Goal: Find specific page/section: Find specific page/section

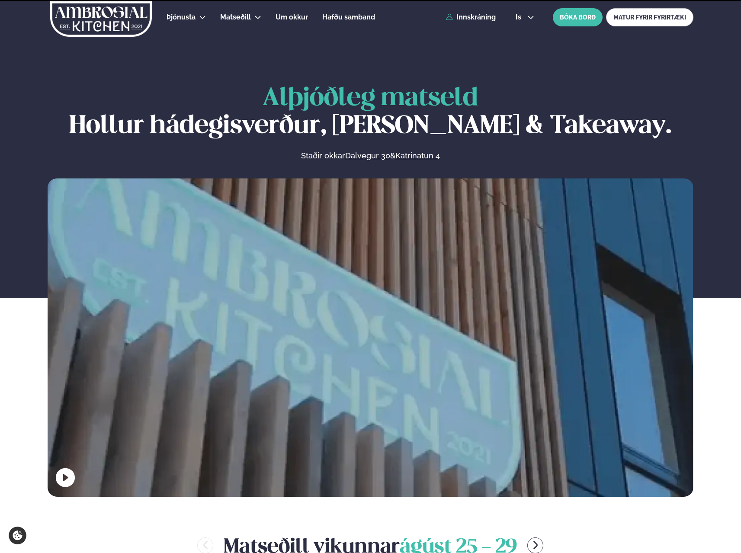
scroll to position [389, 0]
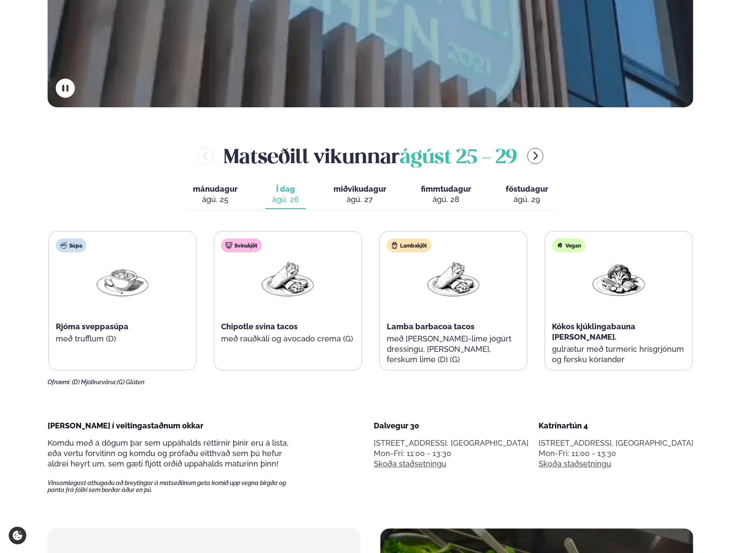
click at [354, 190] on span "miðvikudagur" at bounding box center [360, 188] width 53 height 9
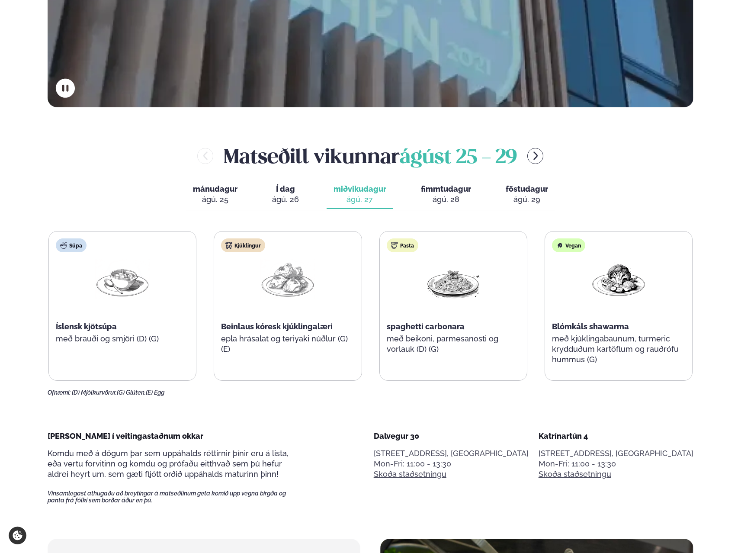
click at [296, 192] on span "Í dag" at bounding box center [285, 189] width 27 height 10
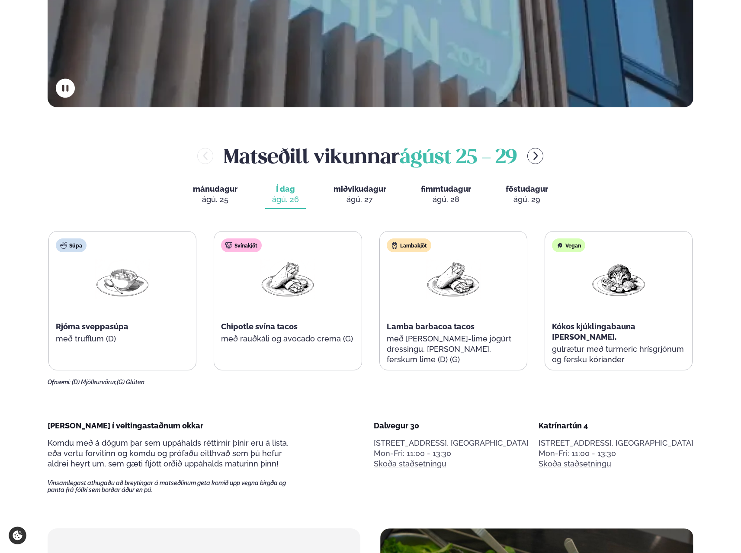
click at [363, 185] on span "miðvikudagur" at bounding box center [360, 188] width 53 height 9
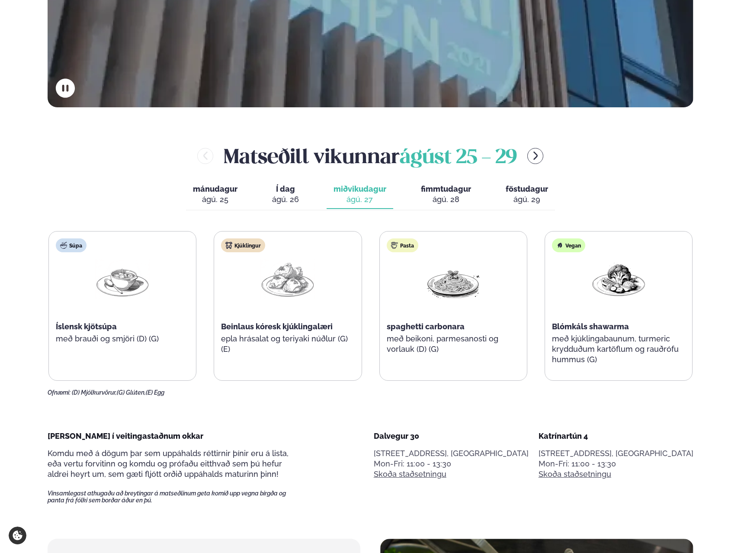
click at [377, 192] on span "miðvikudagur" at bounding box center [360, 188] width 53 height 9
click at [283, 195] on div "ágú. 26" at bounding box center [285, 199] width 27 height 10
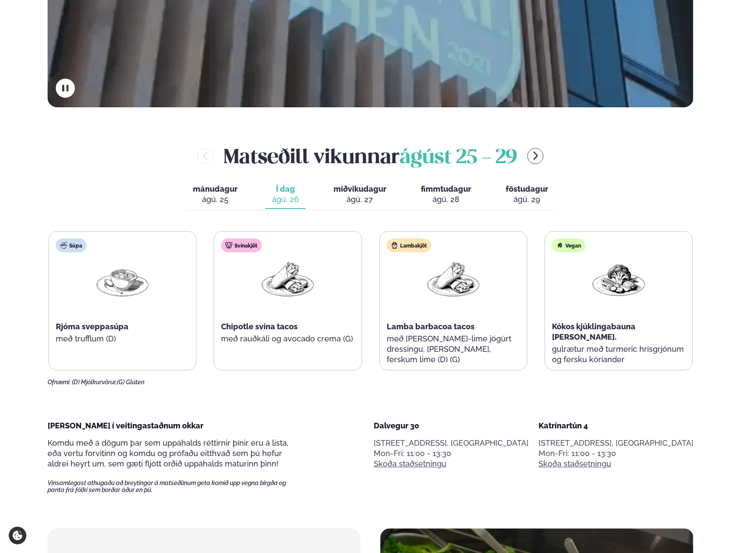
click at [348, 192] on span "miðvikudagur" at bounding box center [360, 188] width 53 height 9
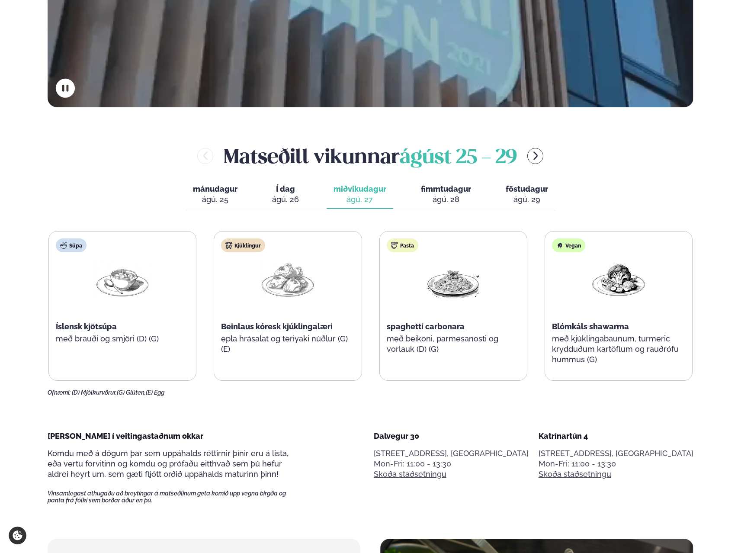
click at [273, 193] on span "Í dag" at bounding box center [285, 189] width 27 height 10
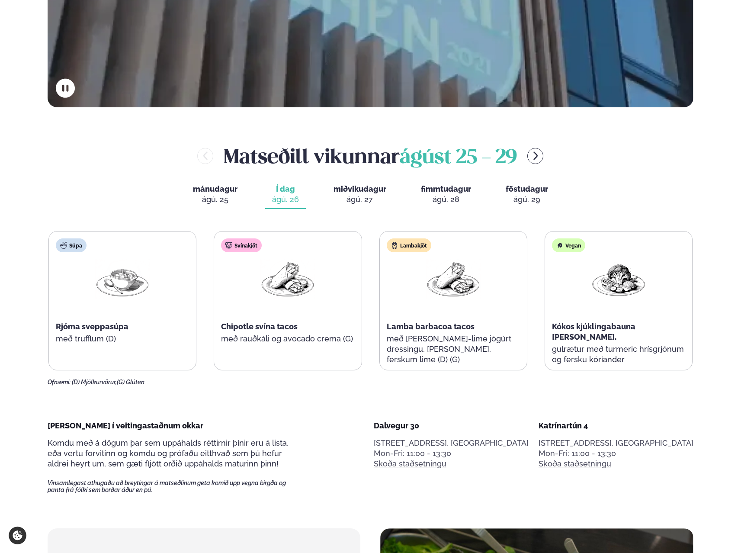
click at [421, 187] on span "fimmtudagur" at bounding box center [446, 188] width 50 height 9
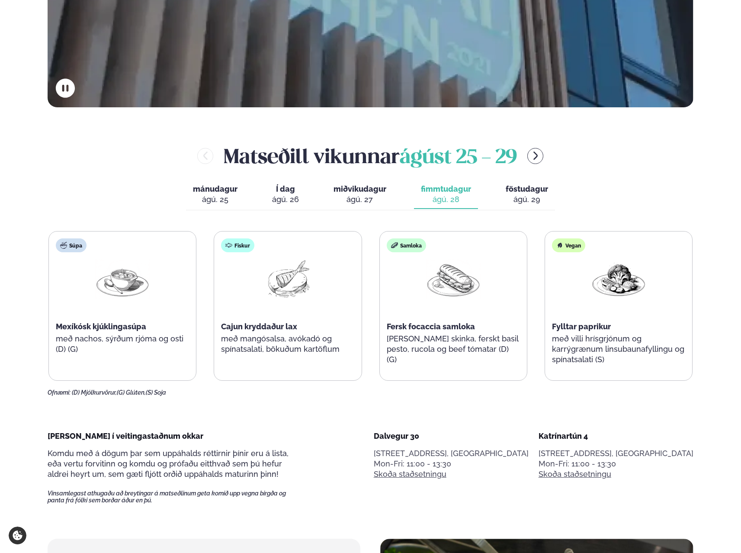
click at [363, 193] on span "miðvikudagur" at bounding box center [360, 188] width 53 height 9
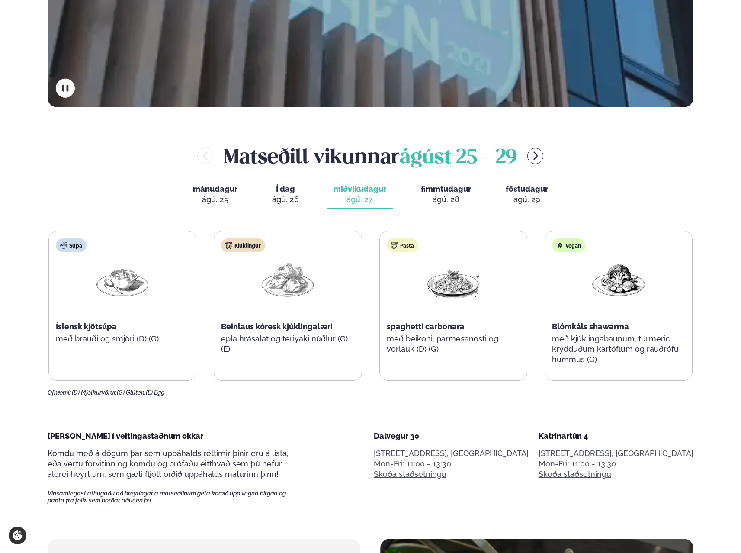
click at [308, 188] on div "mánudagur mán. ágú. 25 Í dag Í d. ágú. 26 miðvikudagur mið. ágú. 27 fimmtudagur…" at bounding box center [370, 195] width 369 height 30
drag, startPoint x: 283, startPoint y: 201, endPoint x: 296, endPoint y: 197, distance: 13.3
click at [287, 201] on div "ágú. 26" at bounding box center [285, 199] width 27 height 10
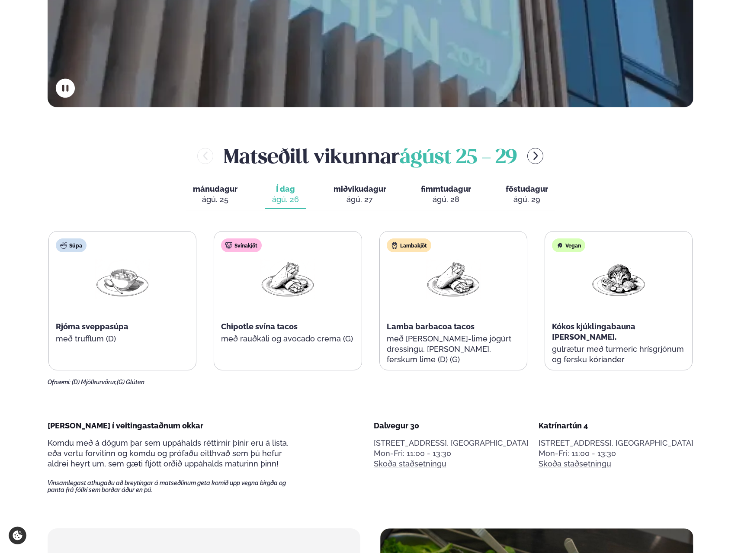
click at [371, 196] on div "ágú. 27" at bounding box center [360, 199] width 53 height 10
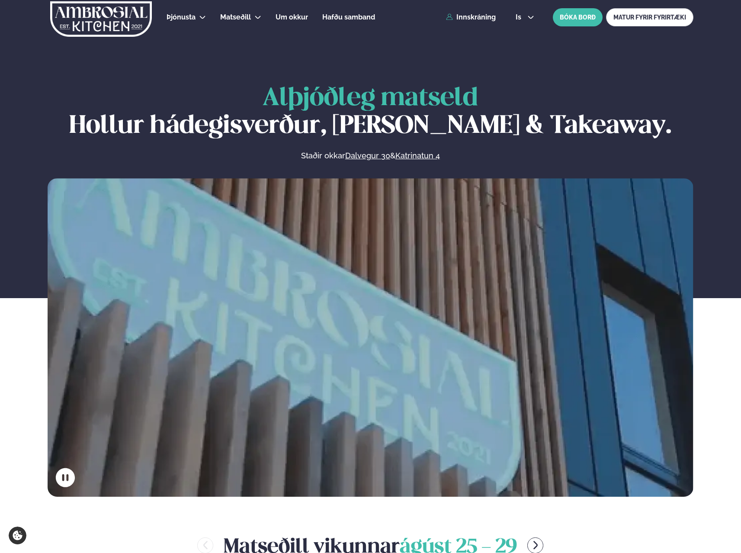
scroll to position [433, 0]
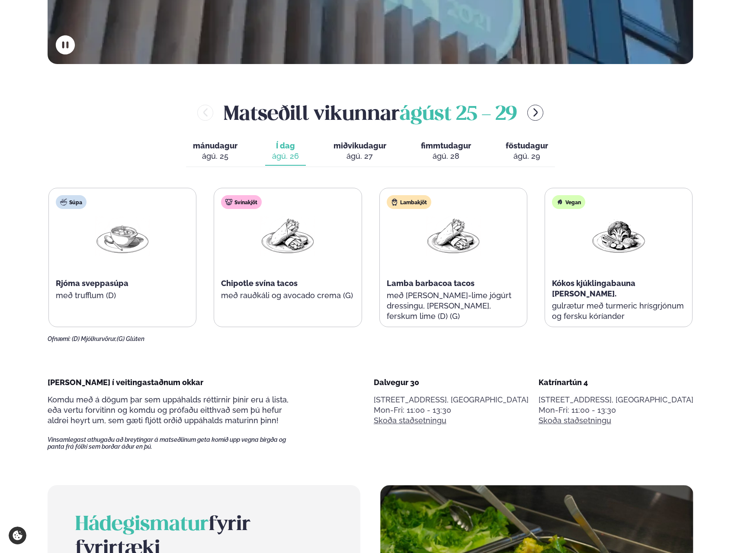
click at [454, 151] on div "ágú. 28" at bounding box center [446, 156] width 50 height 10
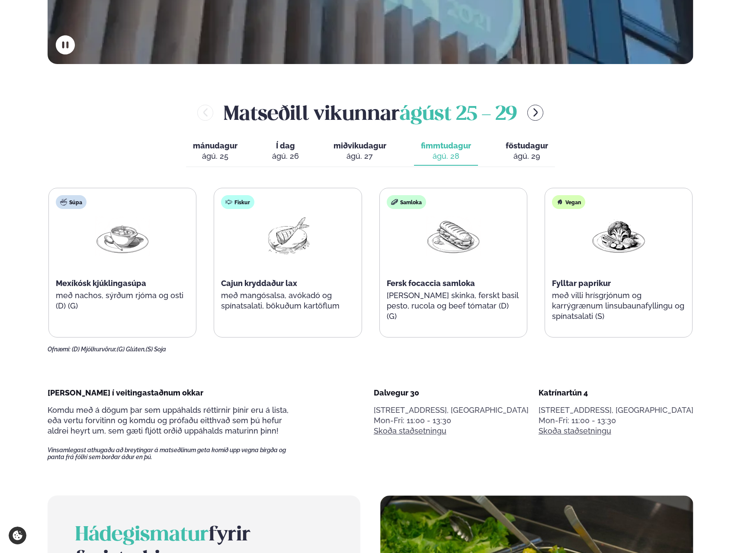
click at [530, 145] on span "föstudagur" at bounding box center [527, 145] width 42 height 9
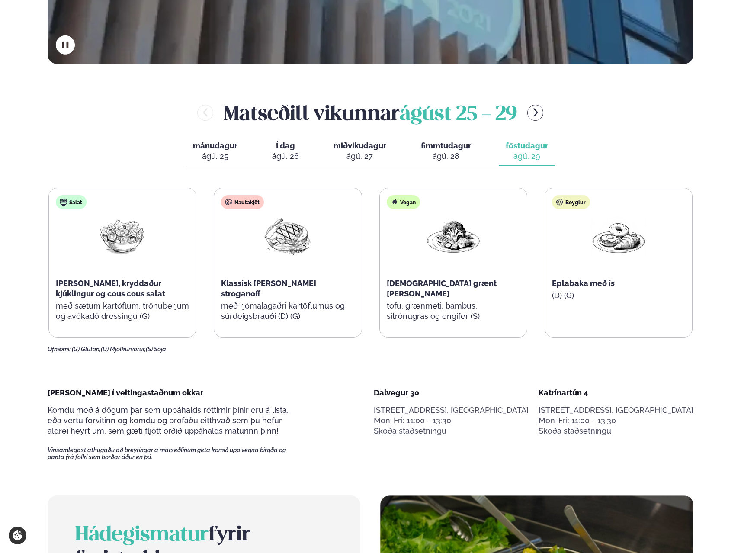
click at [299, 153] on div "ágú. 26" at bounding box center [285, 156] width 27 height 10
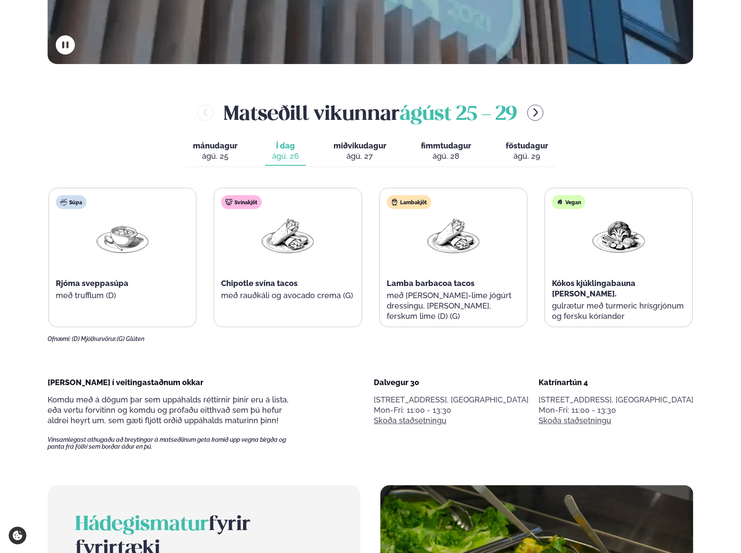
click at [369, 146] on span "miðvikudagur" at bounding box center [360, 145] width 53 height 9
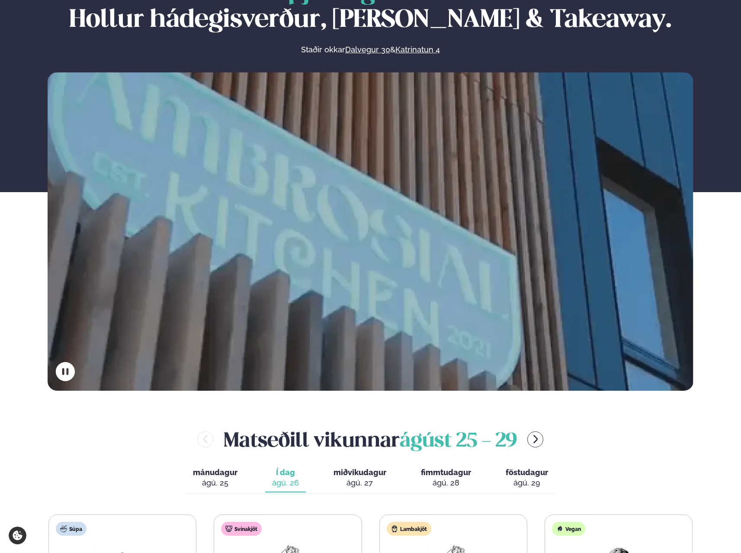
scroll to position [389, 0]
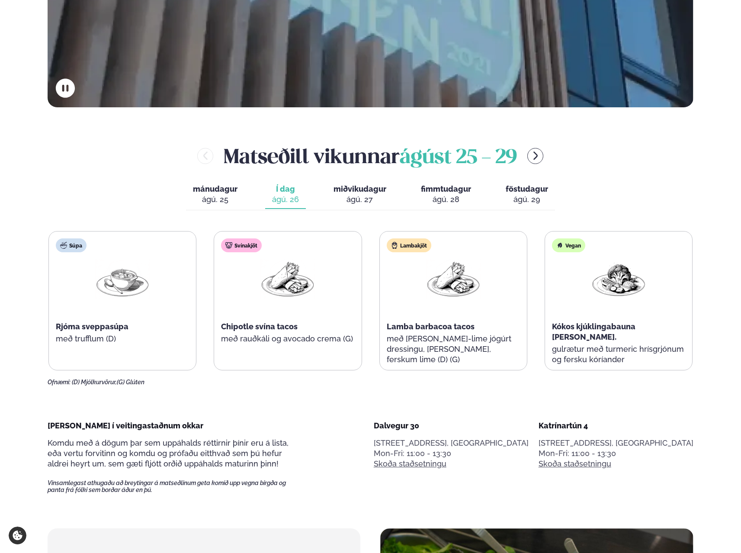
click at [360, 195] on div "ágú. 27" at bounding box center [360, 199] width 53 height 10
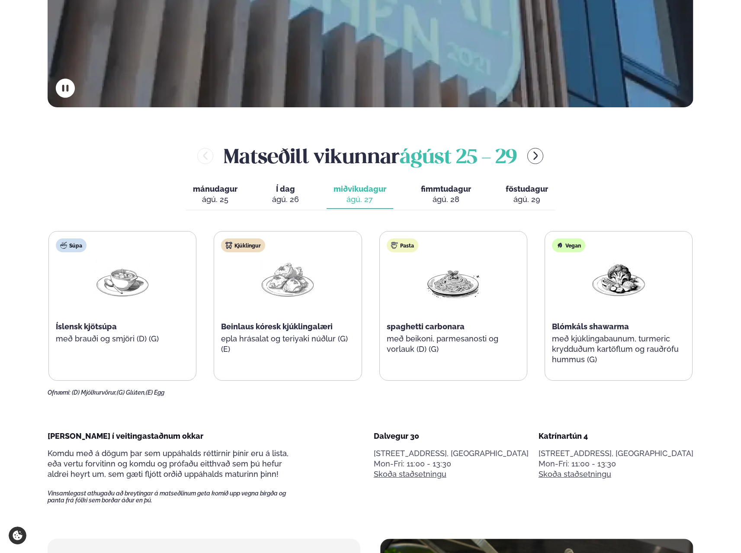
click at [360, 195] on div "ágú. 27" at bounding box center [360, 199] width 53 height 10
click at [271, 193] on button "Í dag Í d. [DATE]" at bounding box center [285, 194] width 41 height 29
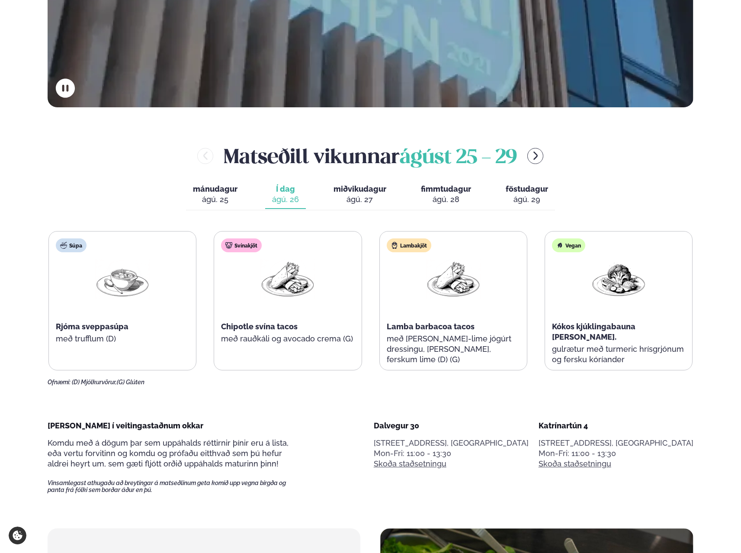
click at [445, 187] on span "fimmtudagur" at bounding box center [446, 188] width 50 height 9
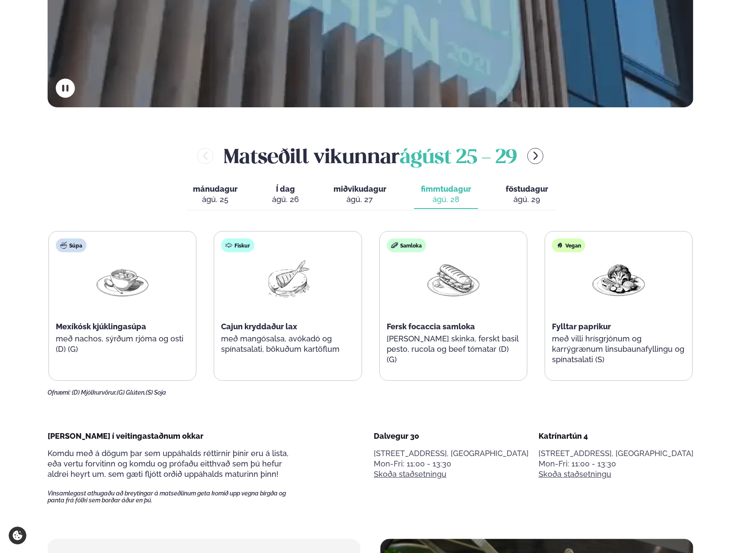
click at [515, 197] on div "ágú. 29" at bounding box center [527, 199] width 42 height 10
